Goal: Find contact information: Find contact information

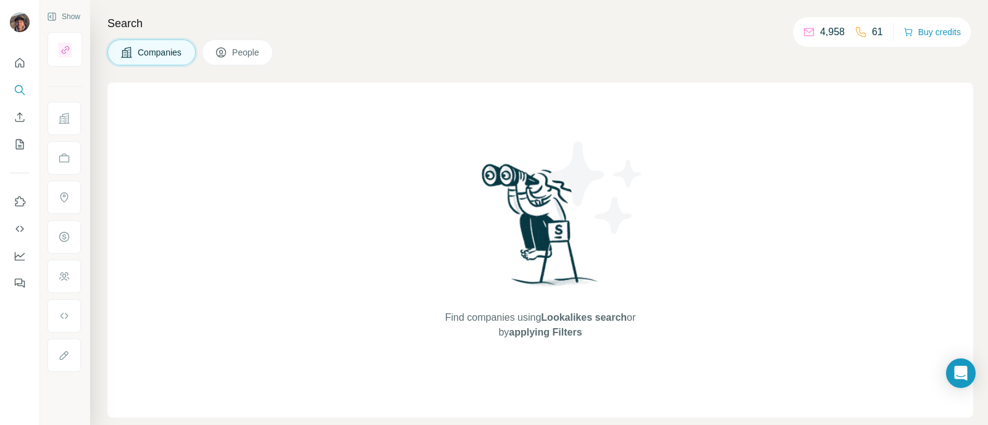
click at [83, 129] on li at bounding box center [65, 118] width 35 height 33
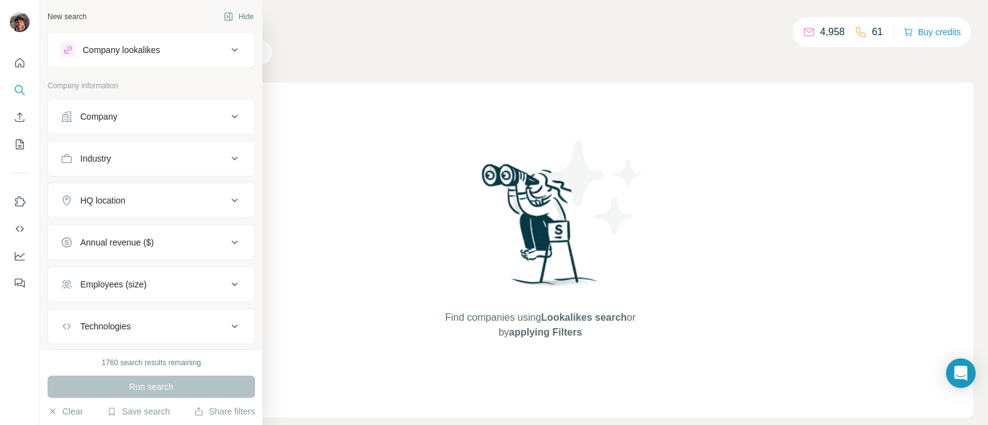
click at [108, 121] on div "Company" at bounding box center [98, 117] width 37 height 12
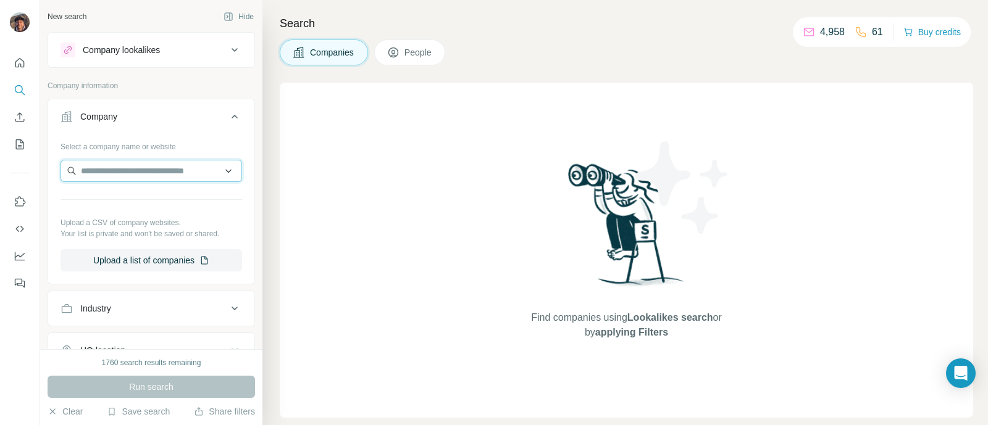
click at [108, 165] on input "text" at bounding box center [152, 171] width 182 height 22
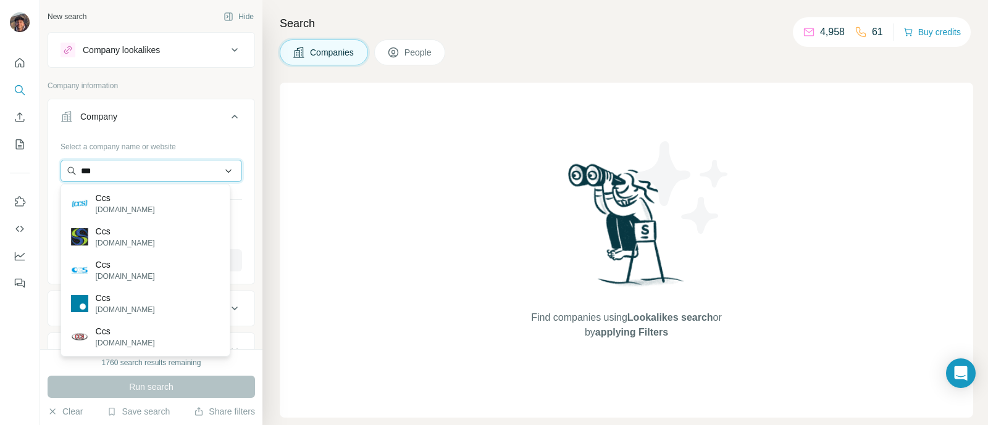
click at [147, 165] on input "***" at bounding box center [152, 171] width 182 height 22
type input "***"
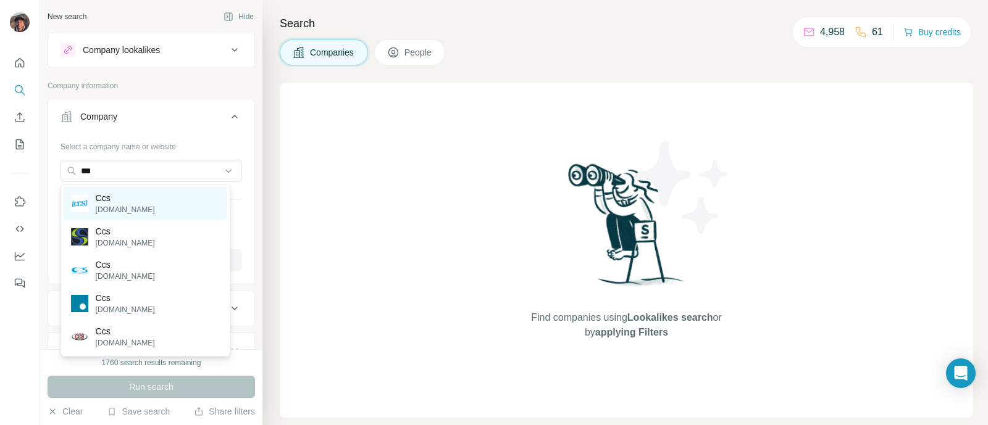
click at [169, 208] on div "Ccs [DOMAIN_NAME]" at bounding box center [146, 203] width 164 height 33
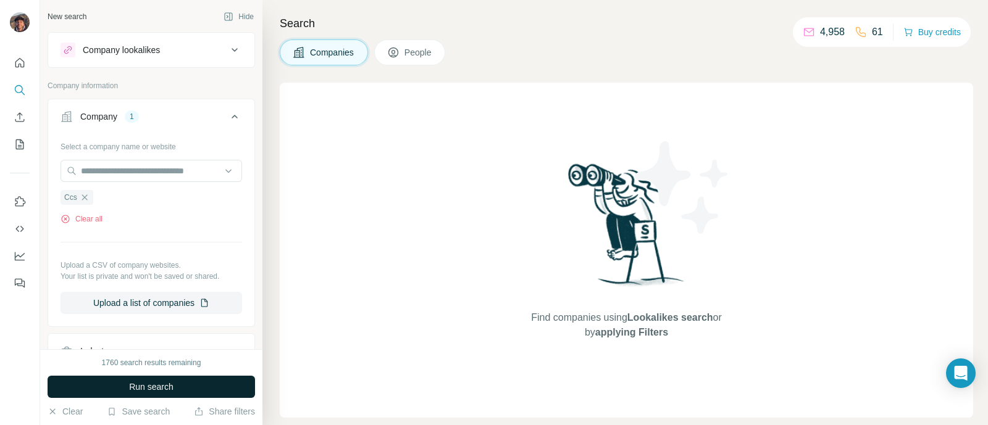
click at [152, 385] on span "Run search" at bounding box center [151, 387] width 44 height 12
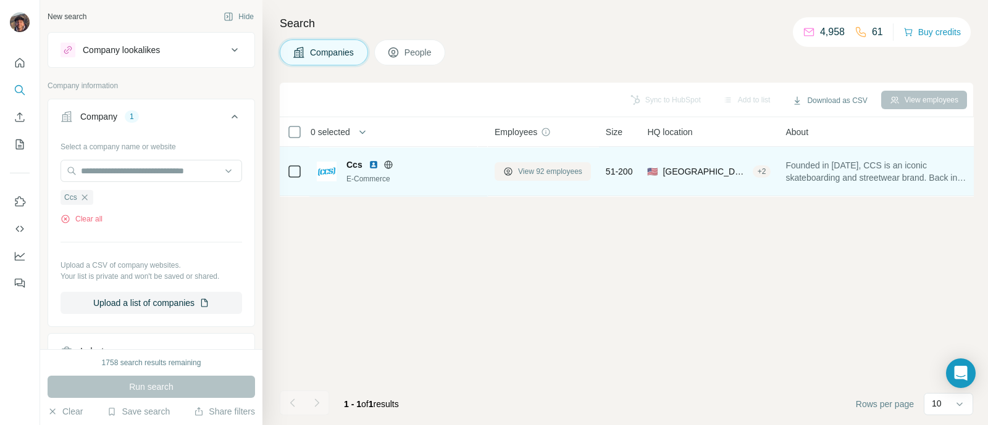
click at [535, 171] on span "View 92 employees" at bounding box center [550, 171] width 64 height 11
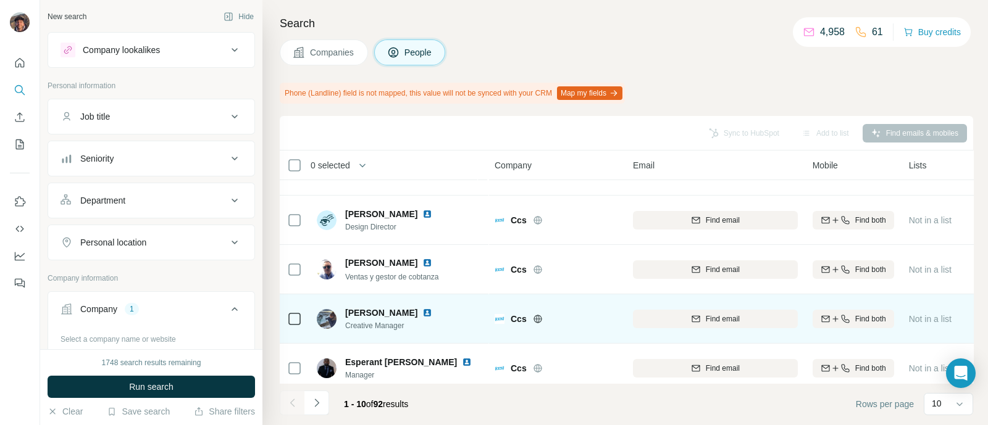
scroll to position [298, 0]
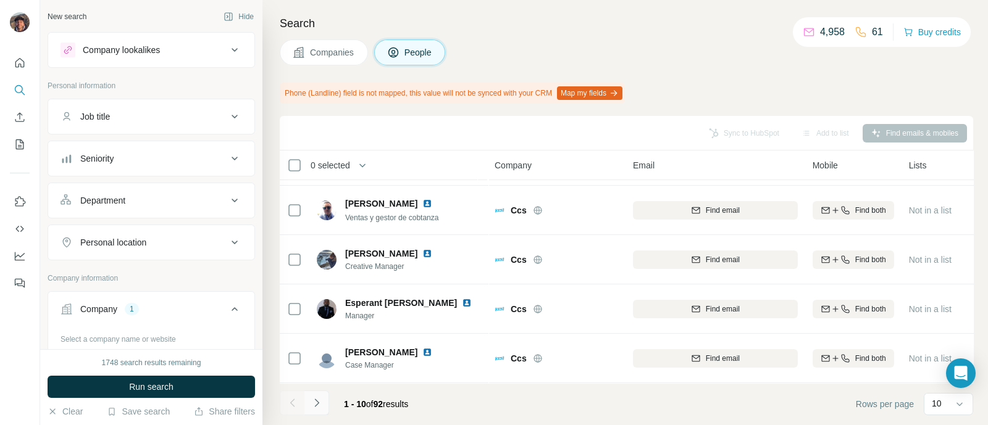
click at [326, 394] on button "Navigate to next page" at bounding box center [316, 403] width 25 height 25
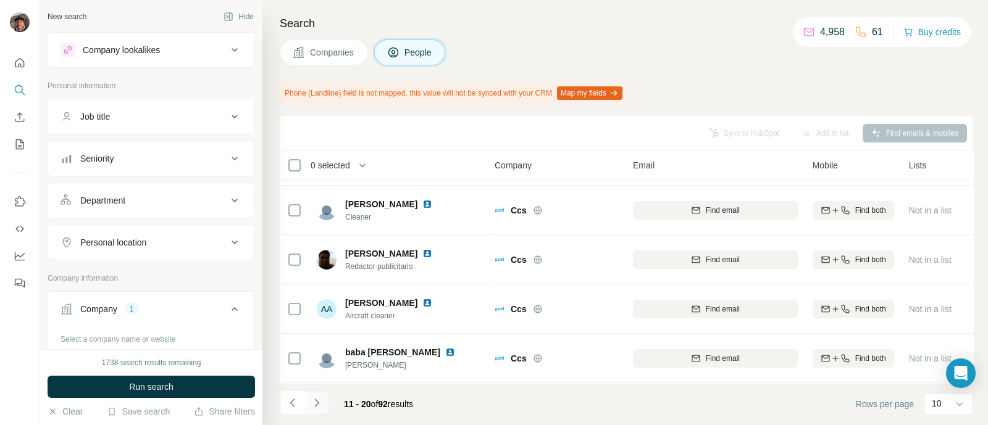
click at [312, 403] on icon "Navigate to next page" at bounding box center [317, 403] width 12 height 12
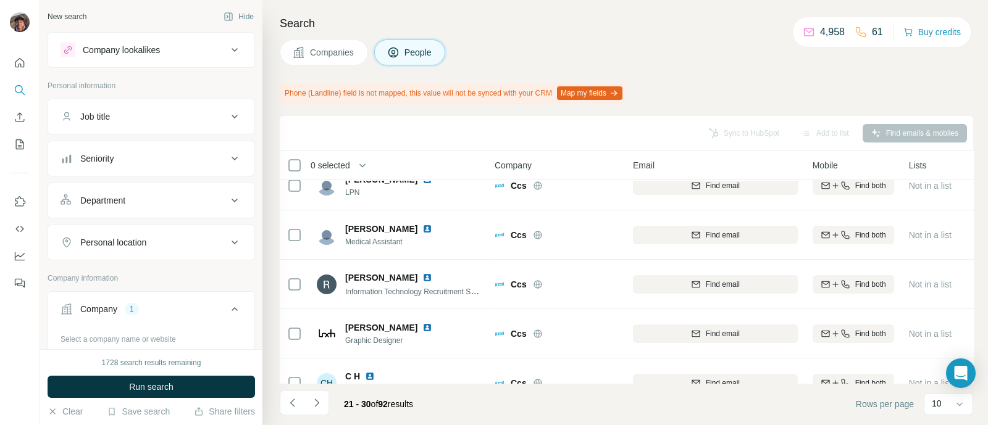
scroll to position [0, 0]
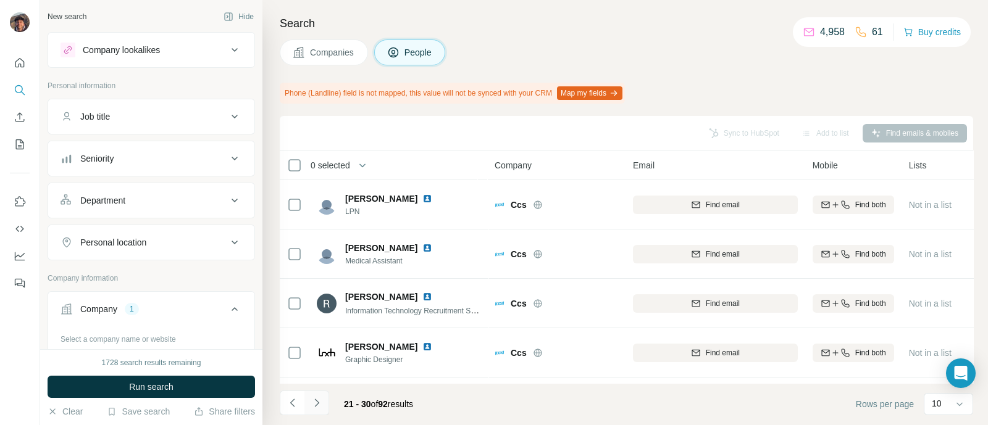
click at [318, 400] on icon "Navigate to next page" at bounding box center [317, 403] width 12 height 12
click at [323, 391] on button "Navigate to next page" at bounding box center [316, 403] width 25 height 25
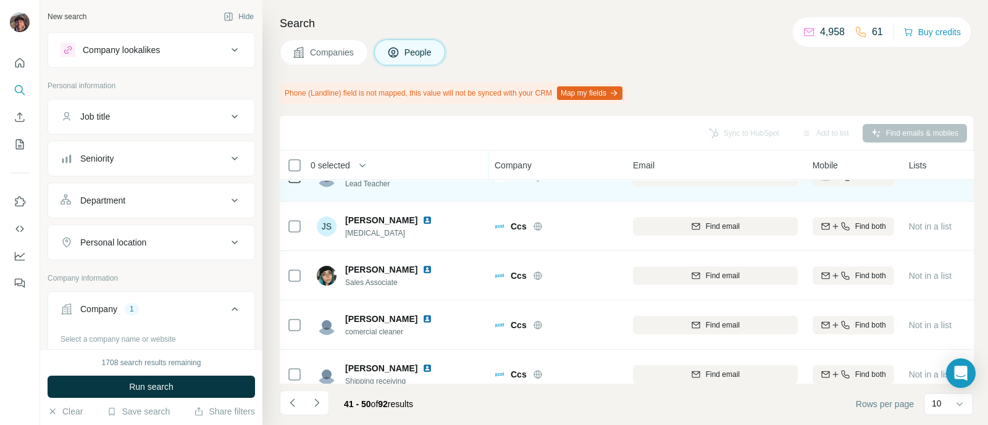
scroll to position [298, 0]
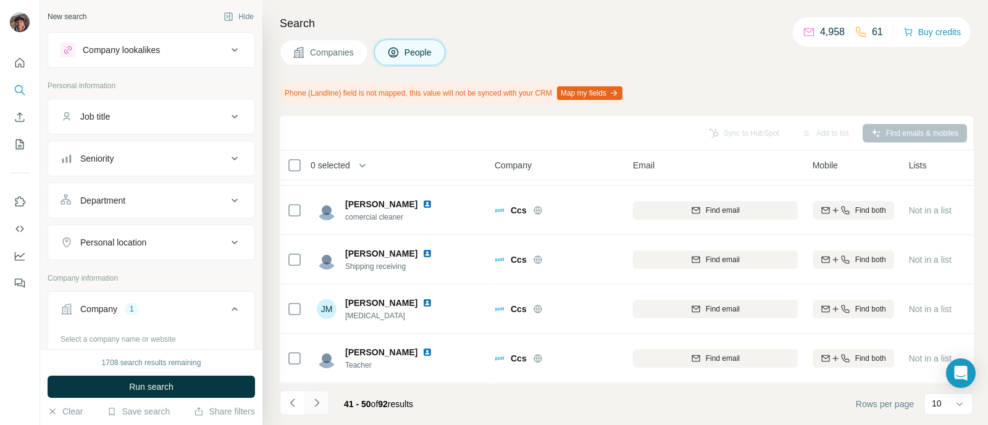
click at [311, 412] on button "Navigate to next page" at bounding box center [316, 403] width 25 height 25
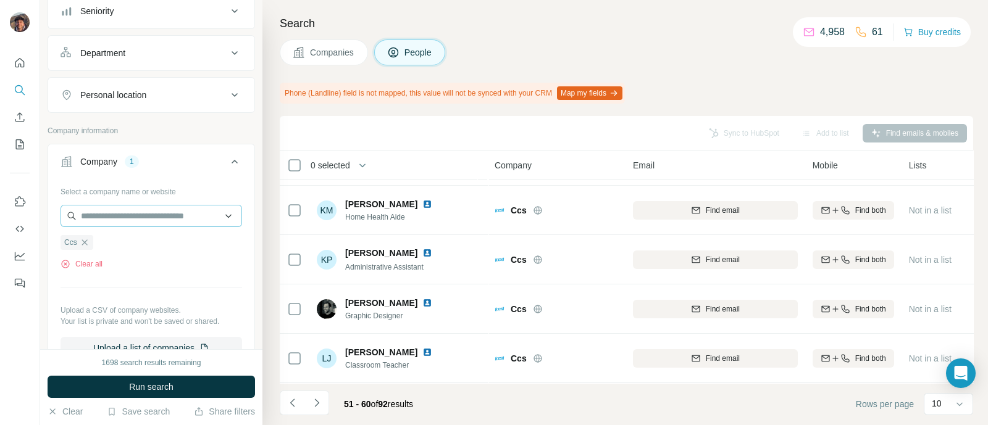
scroll to position [154, 0]
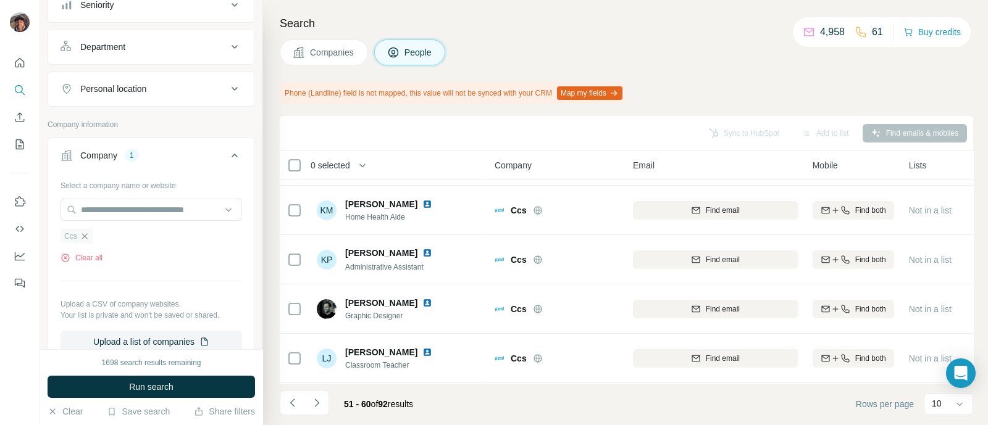
click at [86, 236] on icon "button" at bounding box center [84, 236] width 6 height 6
click at [109, 205] on input "text" at bounding box center [152, 210] width 182 height 22
paste input "**********"
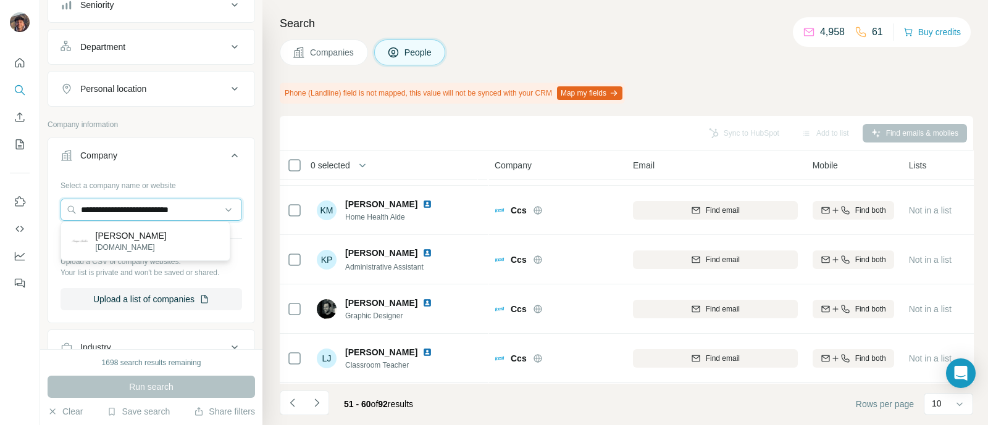
type input "**********"
click at [140, 246] on p "[DOMAIN_NAME]" at bounding box center [131, 247] width 71 height 11
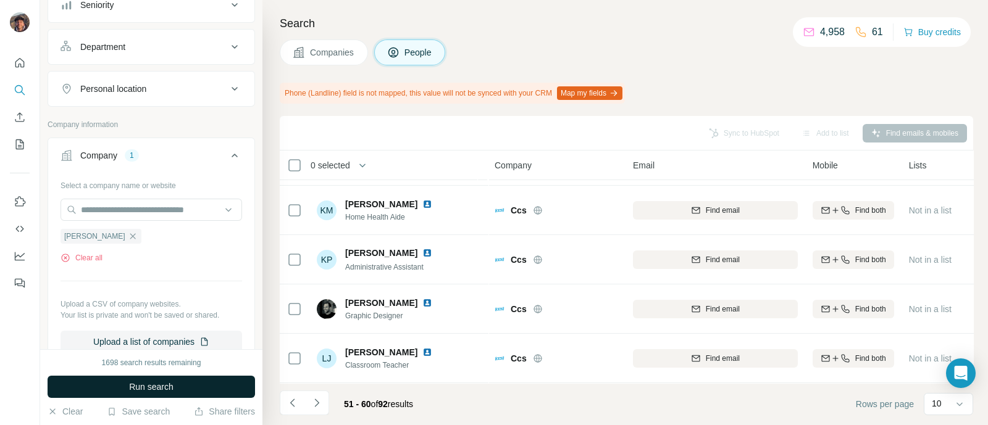
click at [157, 382] on span "Run search" at bounding box center [151, 387] width 44 height 12
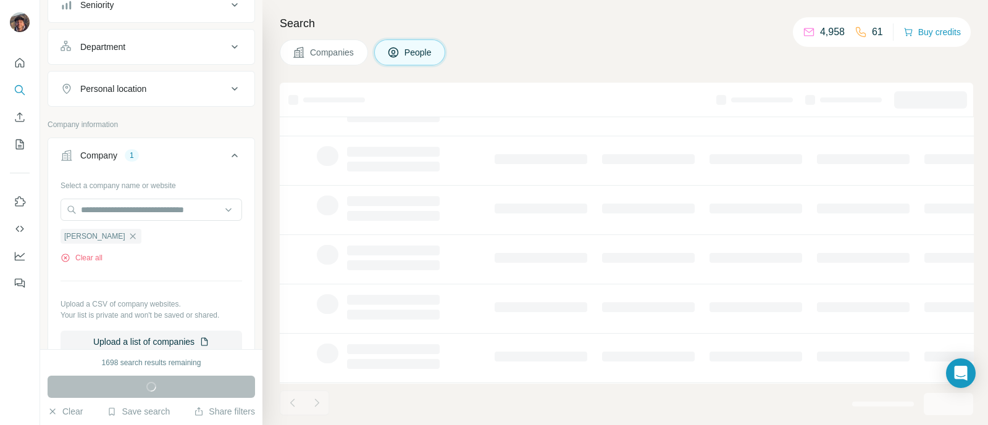
scroll to position [265, 0]
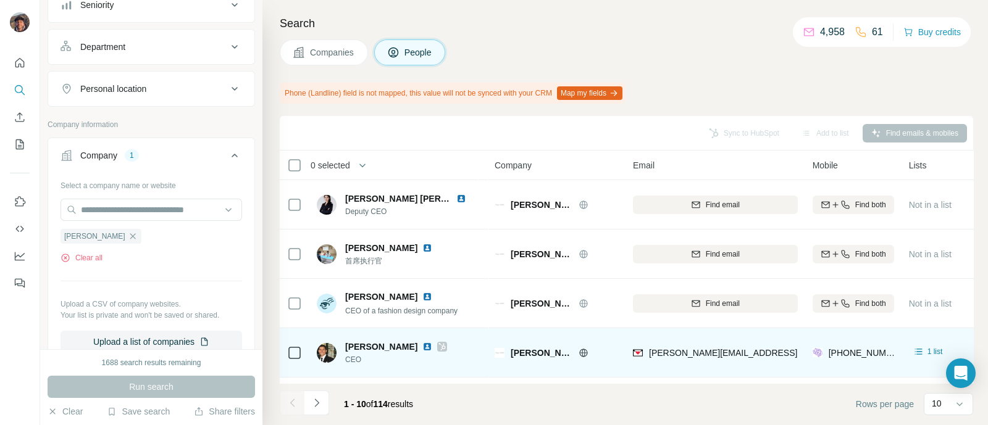
scroll to position [298, 0]
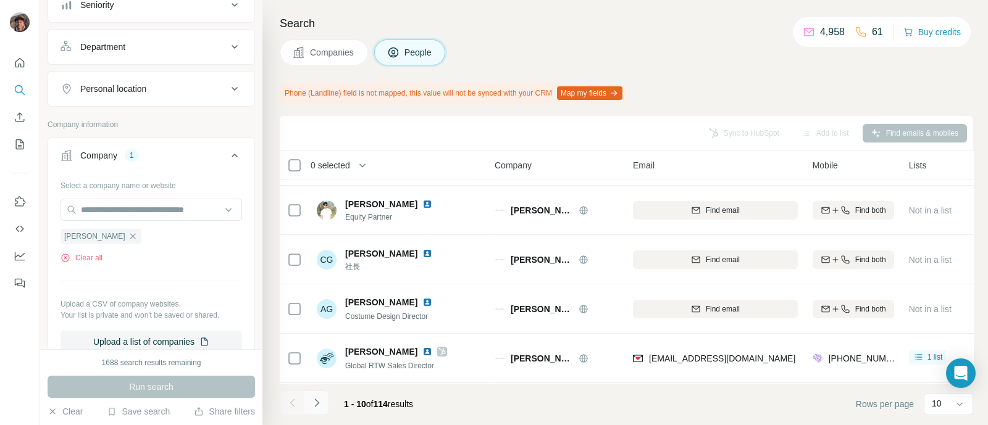
click at [322, 395] on button "Navigate to next page" at bounding box center [316, 403] width 25 height 25
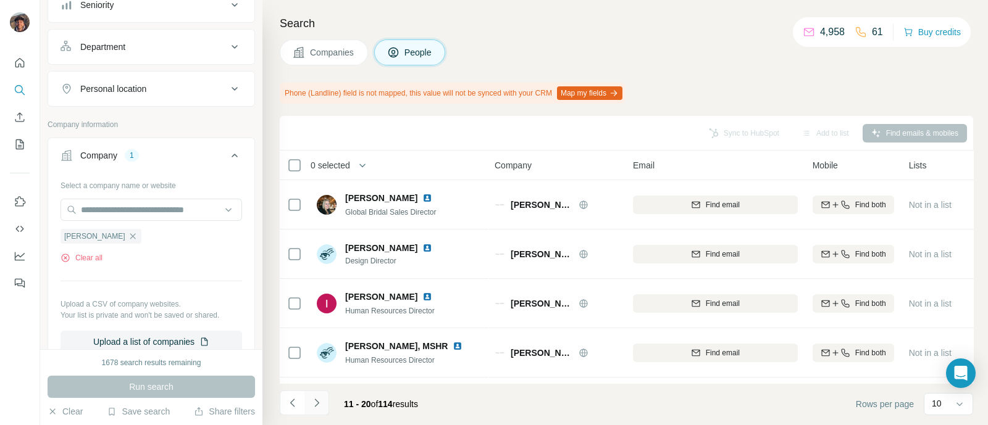
click at [320, 399] on icon "Navigate to next page" at bounding box center [317, 403] width 12 height 12
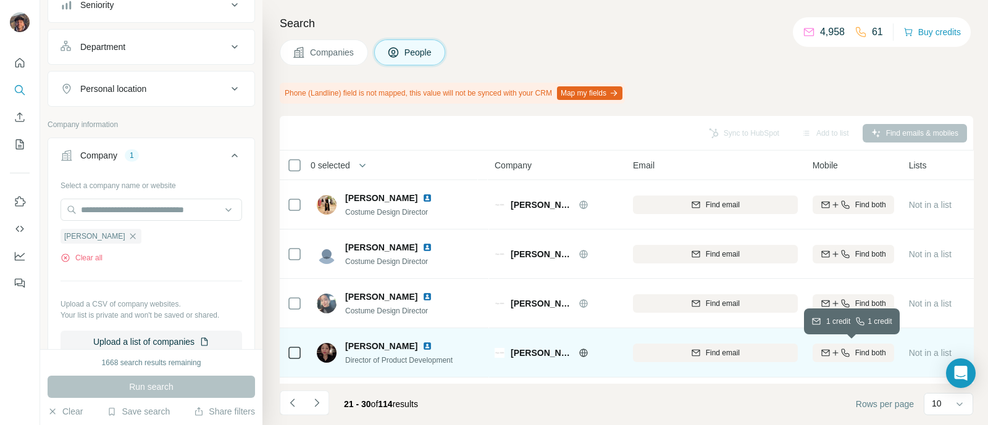
click at [830, 356] on icon "button" at bounding box center [835, 353] width 10 height 10
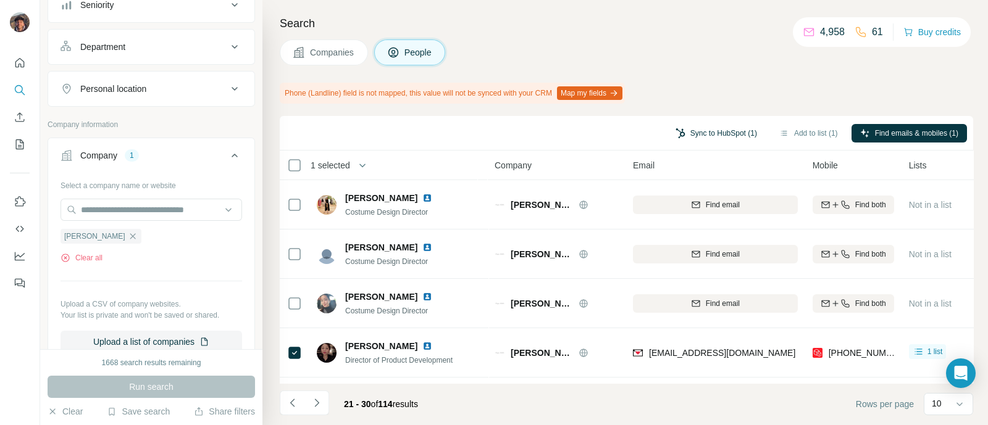
click at [706, 130] on button "Sync to HubSpot (1)" at bounding box center [716, 133] width 99 height 19
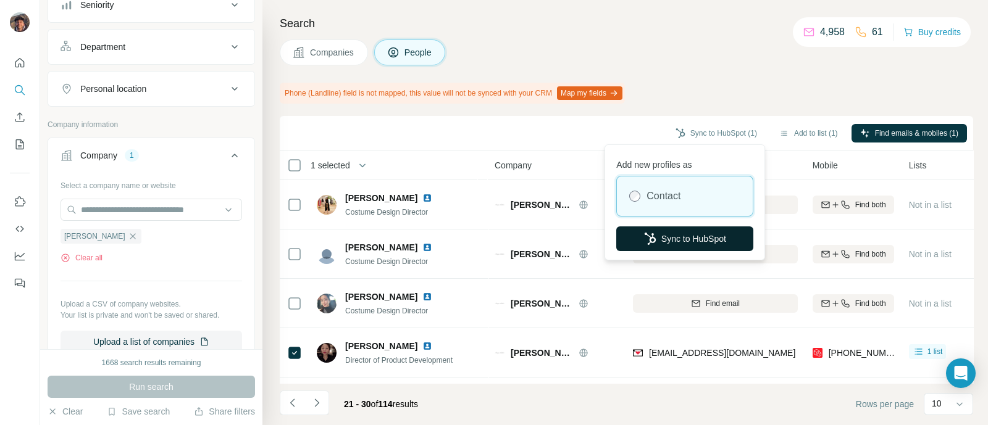
click at [674, 231] on button "Sync to HubSpot" at bounding box center [684, 239] width 137 height 25
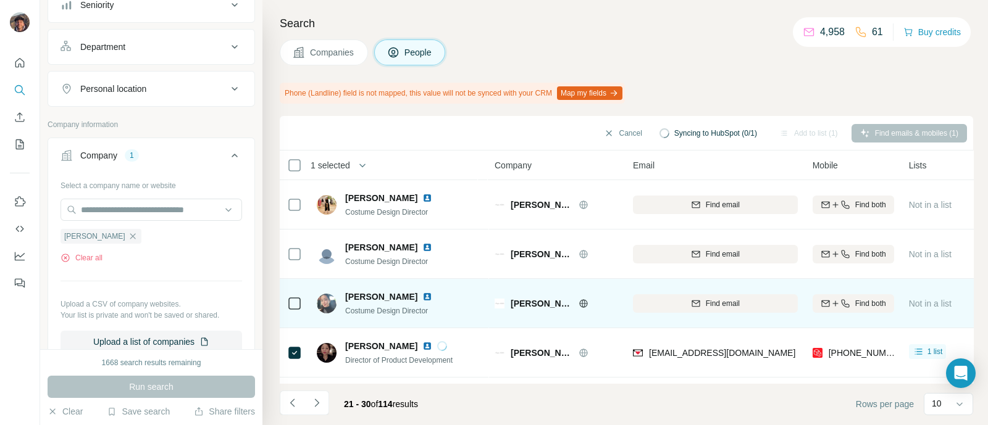
scroll to position [298, 0]
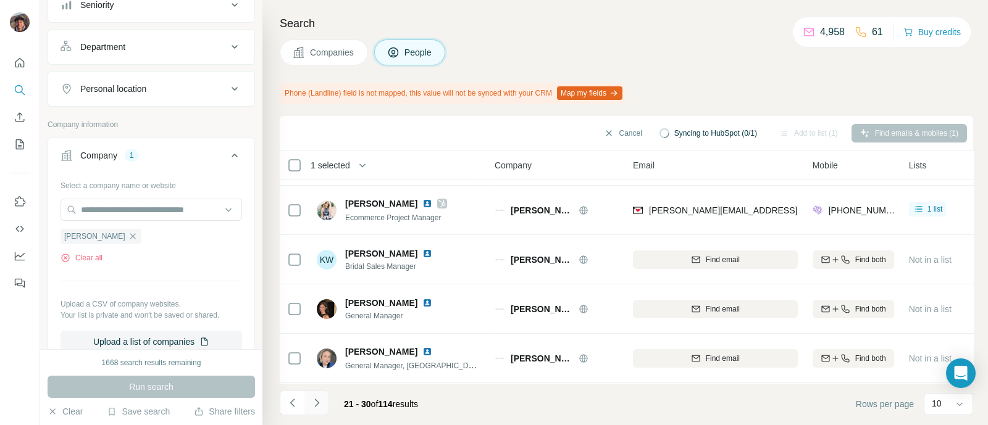
click at [324, 399] on button "Navigate to next page" at bounding box center [316, 403] width 25 height 25
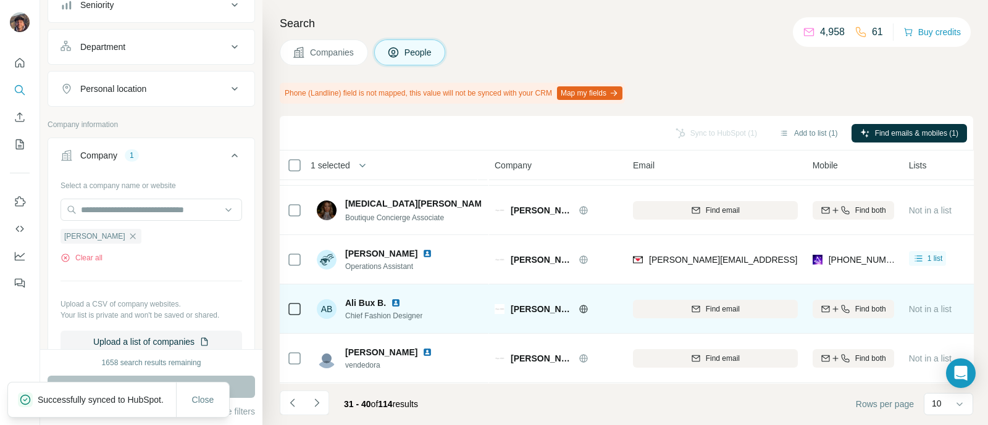
scroll to position [0, 0]
